Goal: Information Seeking & Learning: Learn about a topic

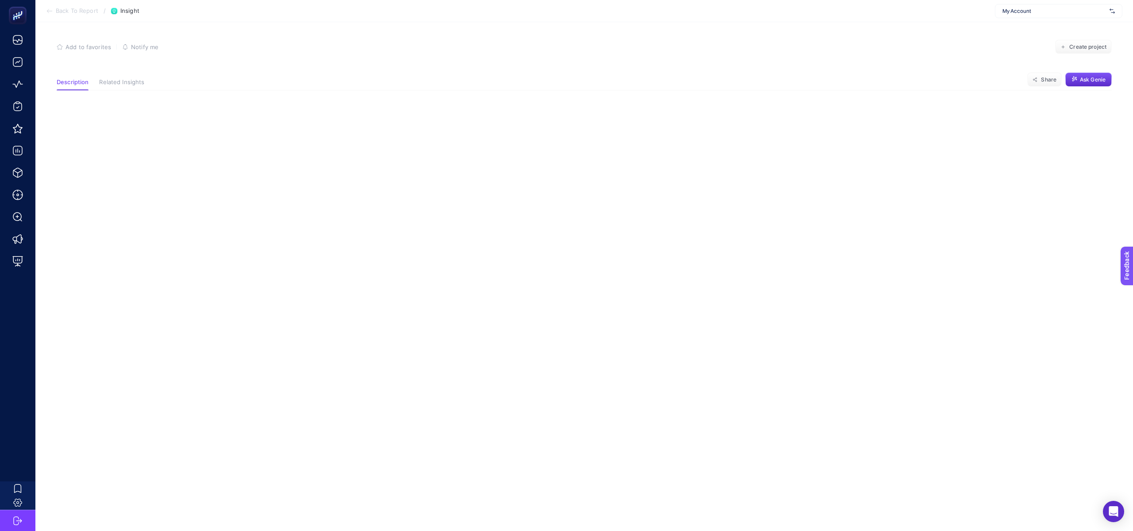
click at [71, 87] on button "Description" at bounding box center [73, 85] width 32 height 12
click at [83, 12] on span "Back To Report" at bounding box center [77, 11] width 42 height 7
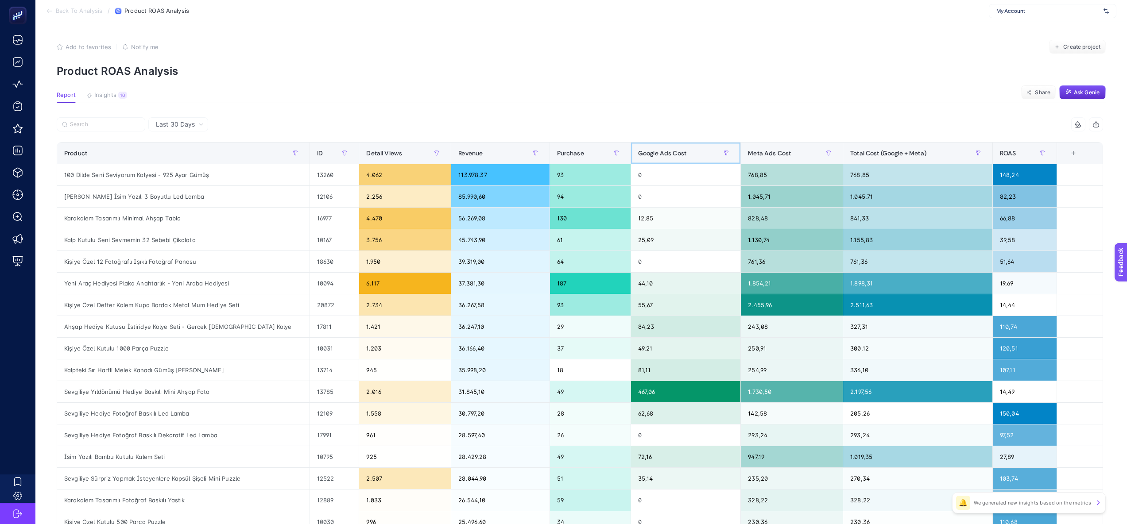
click at [699, 154] on div "Google Ads Cost" at bounding box center [685, 153] width 95 height 14
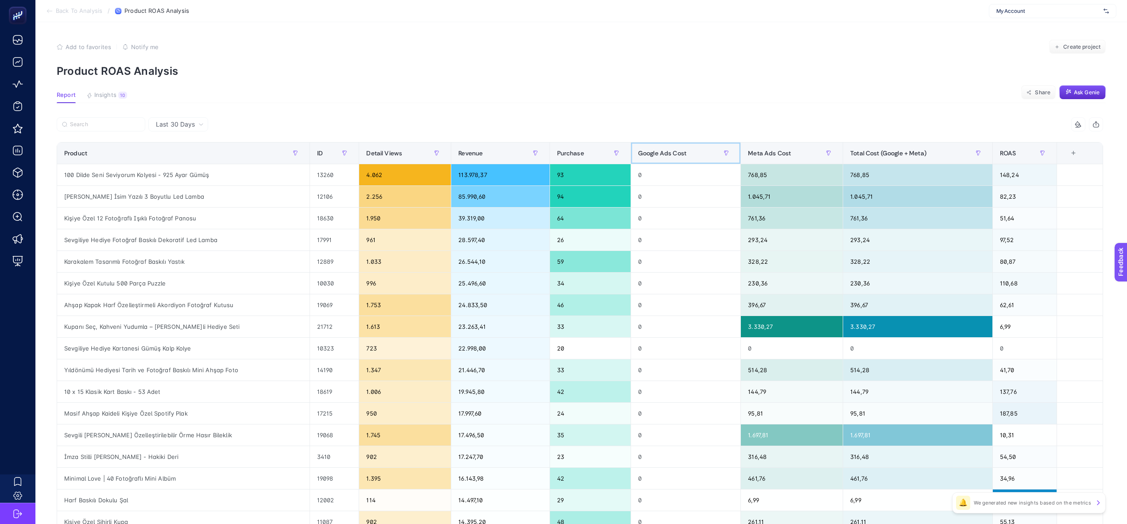
click at [700, 154] on div "Google Ads Cost" at bounding box center [685, 153] width 95 height 14
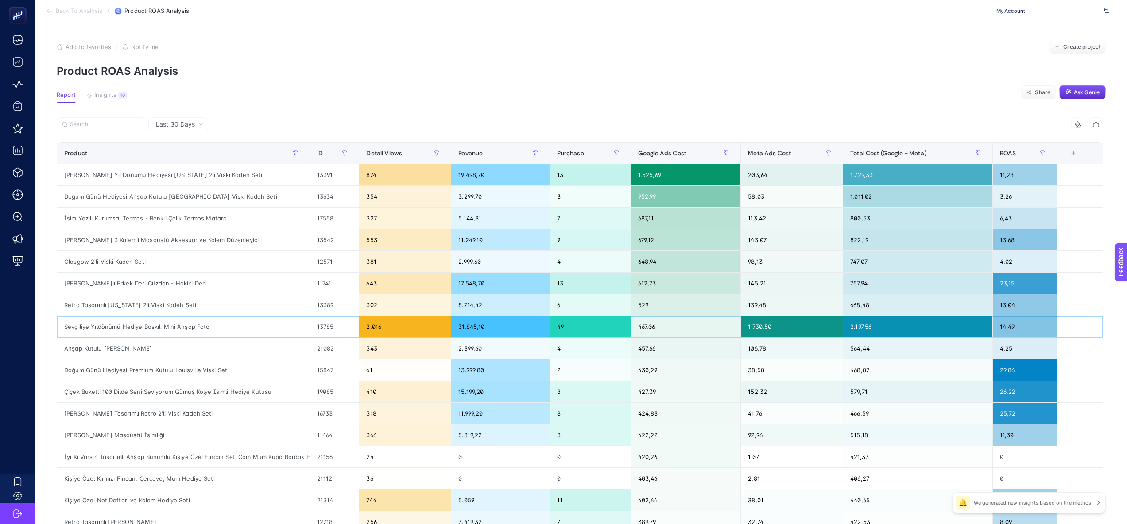
click at [164, 328] on div "Sevgiliye Yıldönümü Hediye Baskılı Mini Ahşap Foto" at bounding box center [183, 326] width 252 height 21
copy tr "Sevgiliye Yıldönümü Hediye Baskılı Mini Ahşap Foto"
click at [183, 124] on span "Last 30 Days" at bounding box center [175, 124] width 39 height 9
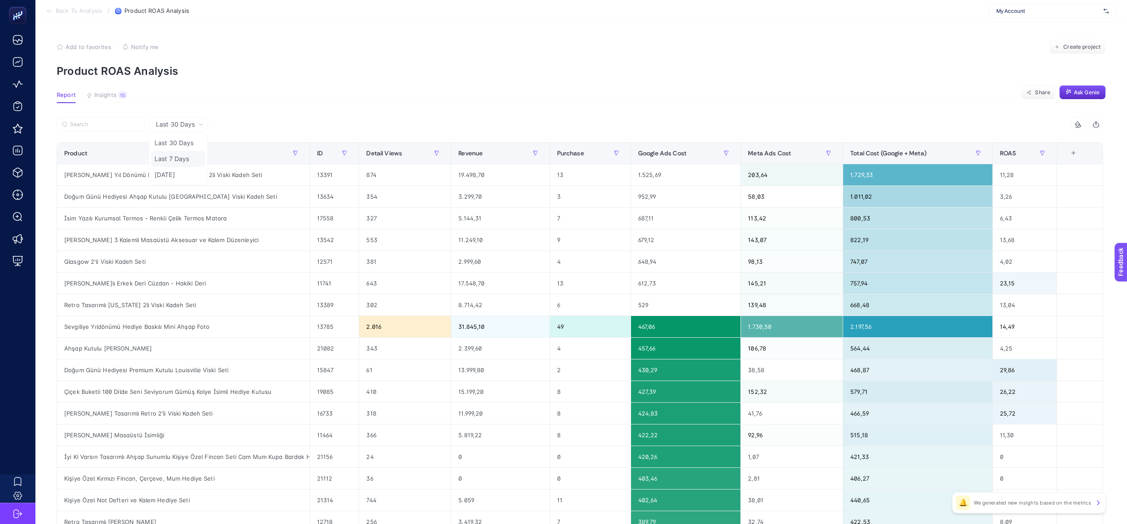
click at [173, 158] on li "Last 7 Days" at bounding box center [178, 159] width 54 height 16
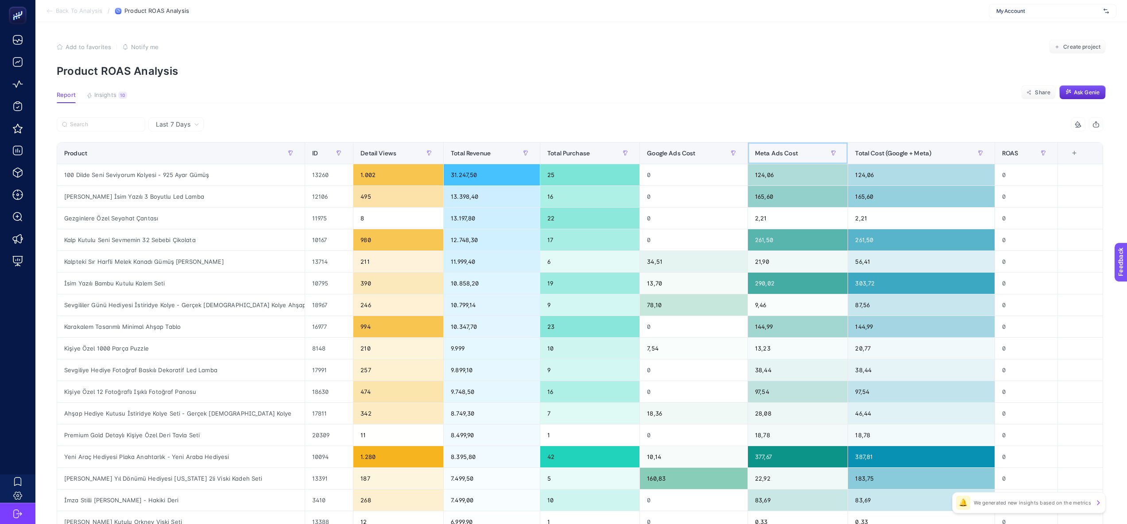
click at [793, 158] on div "Meta Ads Cost" at bounding box center [797, 153] width 85 height 14
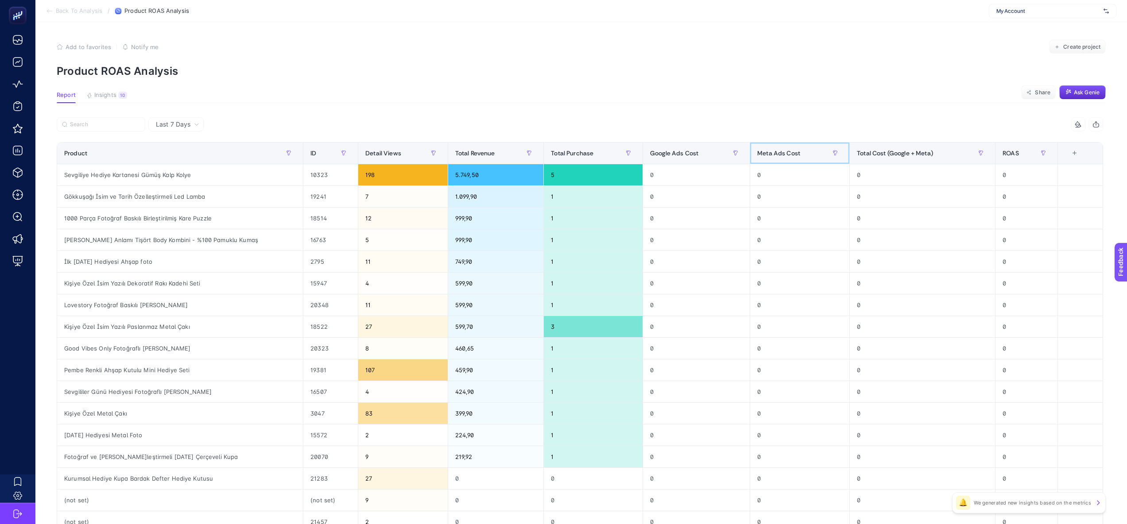
click at [793, 158] on div "Meta Ads Cost" at bounding box center [799, 153] width 85 height 14
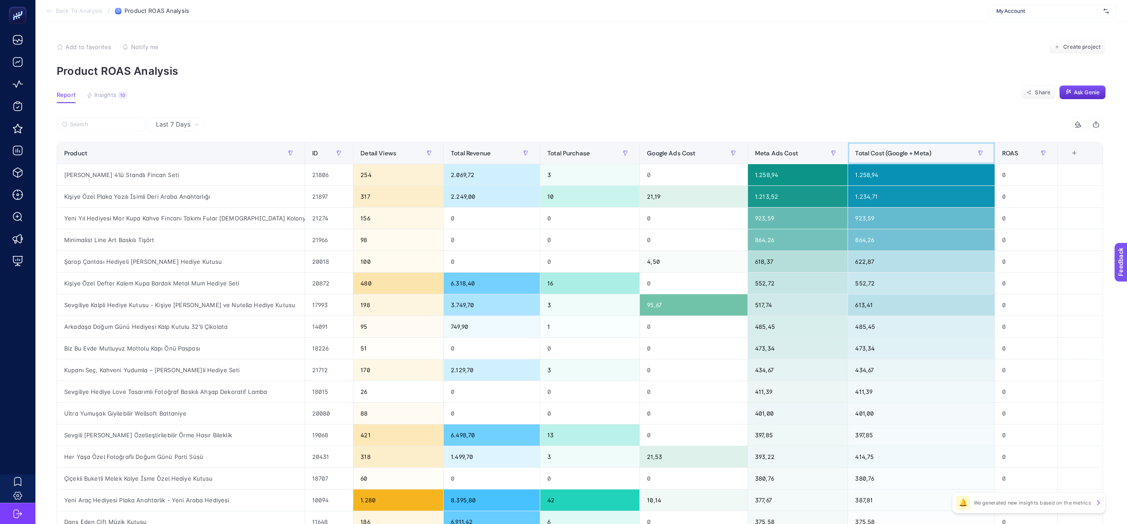
click at [904, 156] on span "Total Cost (Google + Meta)" at bounding box center [893, 153] width 76 height 7
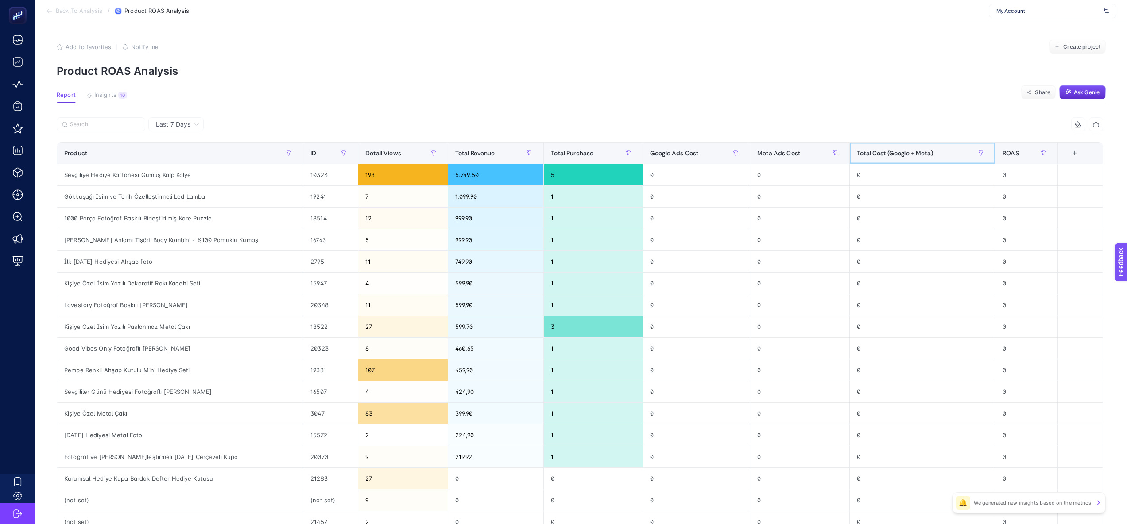
click at [904, 156] on span "Total Cost (Google + Meta)" at bounding box center [895, 153] width 76 height 7
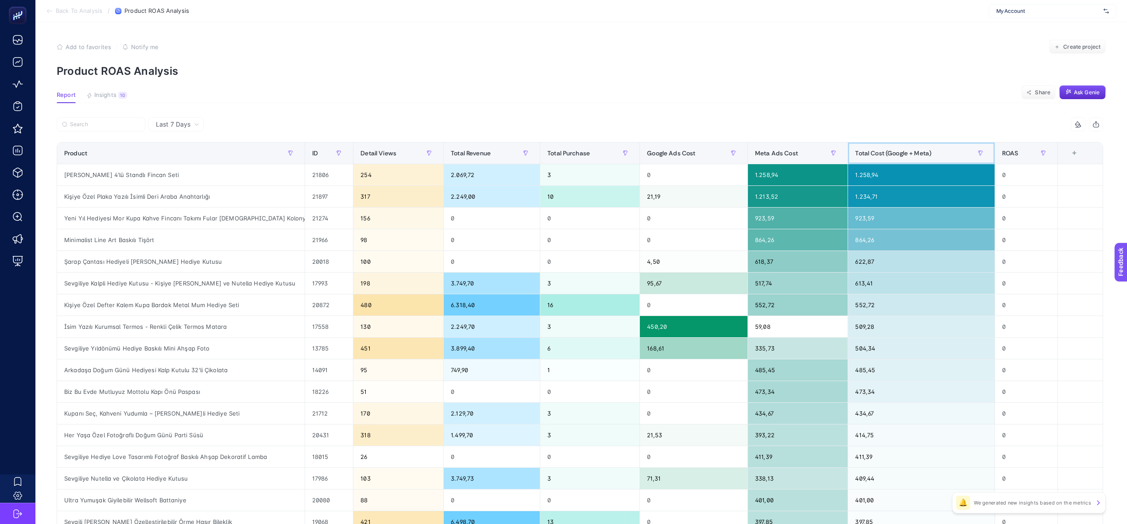
click at [994, 150] on th "Total Cost (Google + Meta)" at bounding box center [921, 154] width 147 height 22
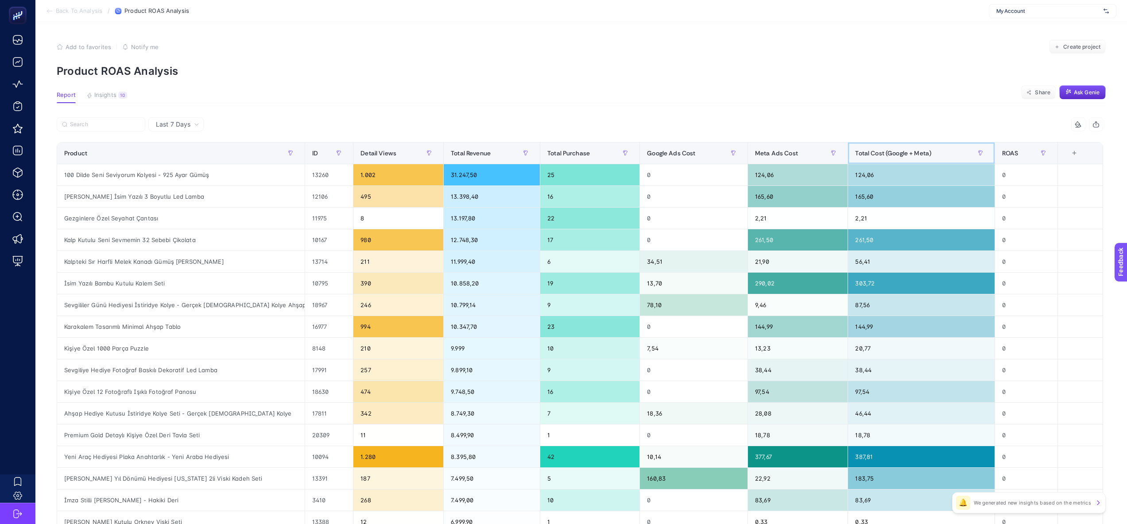
click at [946, 156] on div "Total Cost (Google + Meta)" at bounding box center [921, 153] width 132 height 14
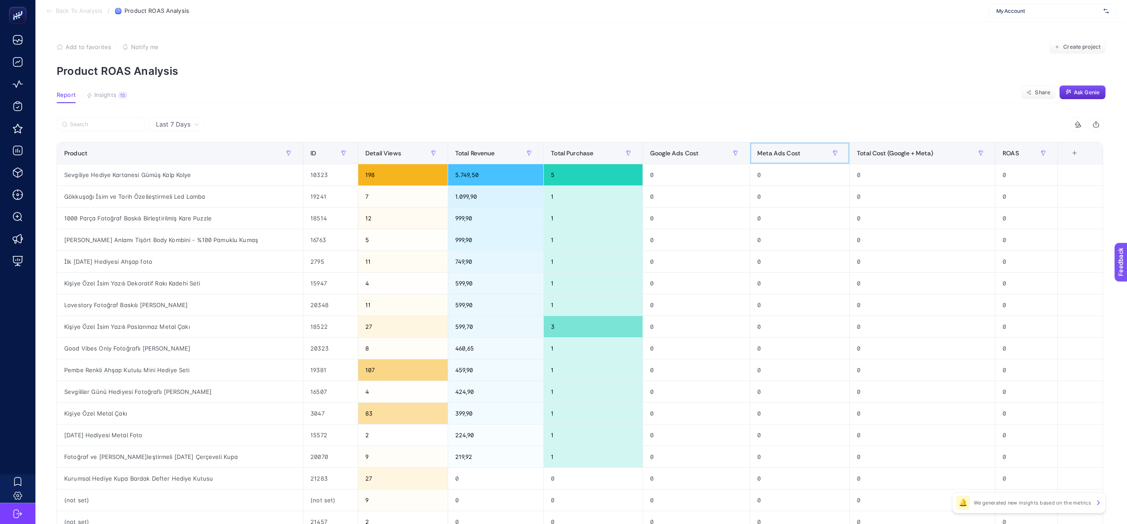
click at [832, 158] on div at bounding box center [835, 153] width 14 height 14
click at [802, 157] on div "Meta Ads Cost" at bounding box center [799, 153] width 85 height 14
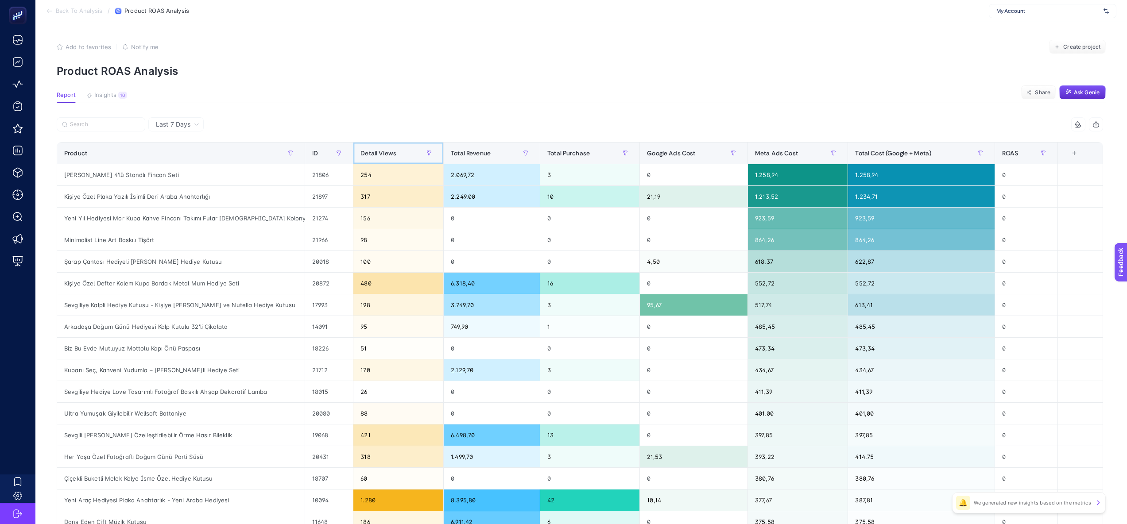
click at [382, 158] on div "Detail Views" at bounding box center [398, 153] width 76 height 14
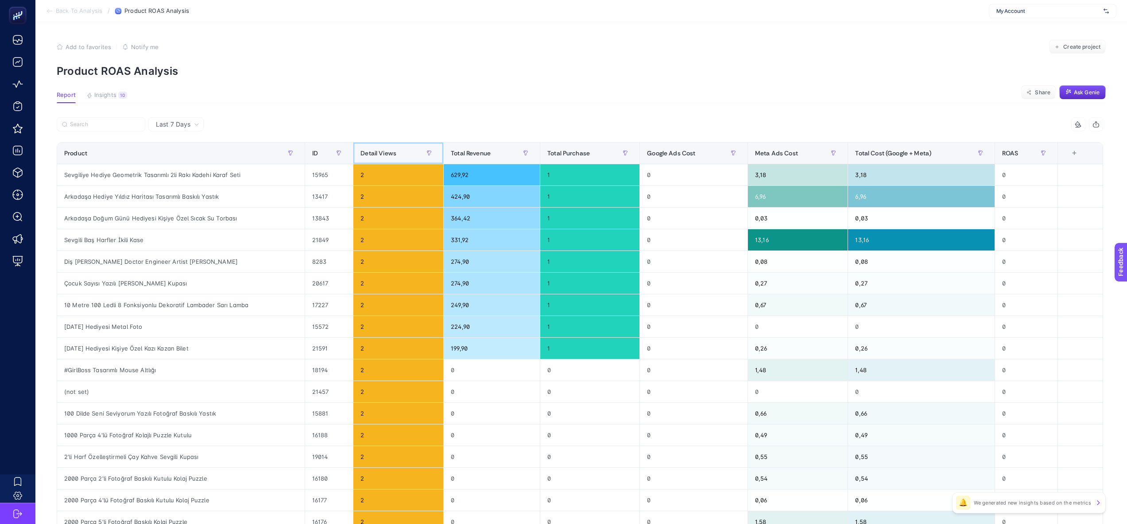
click at [382, 158] on div "Detail Views" at bounding box center [398, 153] width 76 height 14
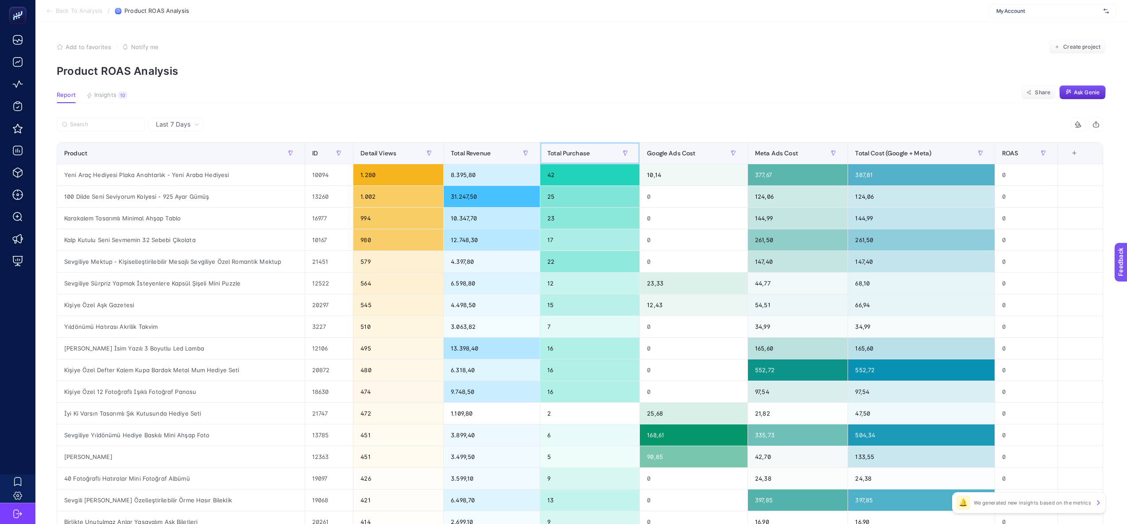
click at [590, 153] on span "Total Purchase" at bounding box center [568, 153] width 42 height 7
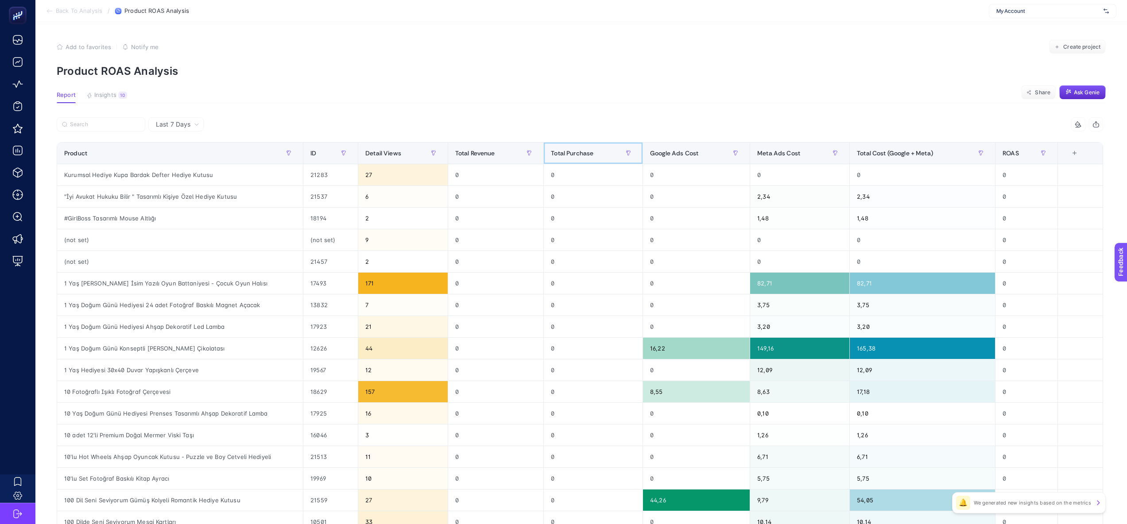
click at [590, 153] on span "Total Purchase" at bounding box center [572, 153] width 42 height 7
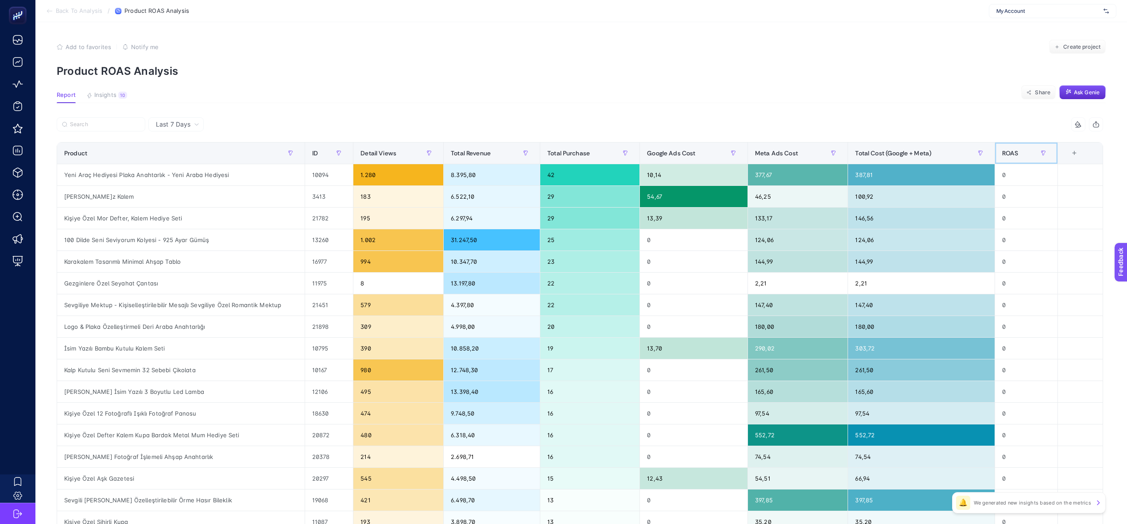
click at [1027, 155] on div "ROAS" at bounding box center [1026, 153] width 48 height 14
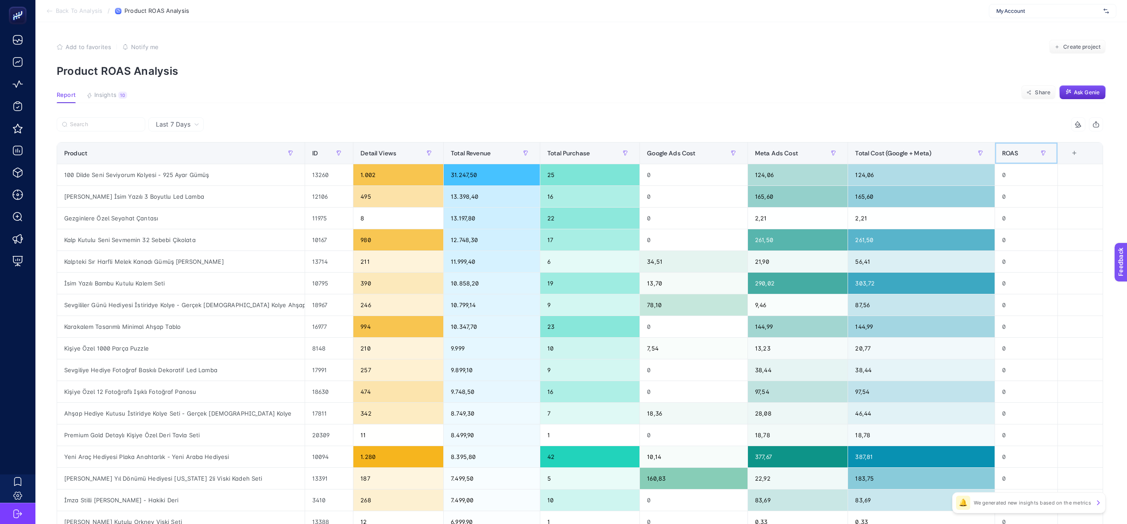
click at [1027, 155] on div "ROAS" at bounding box center [1026, 153] width 48 height 14
